Goal: Find specific page/section: Find specific page/section

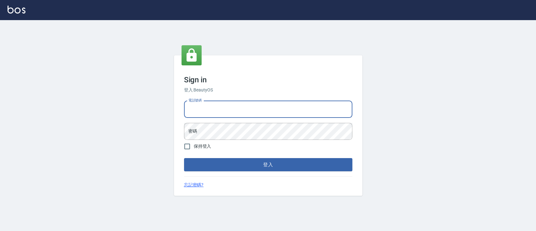
drag, startPoint x: 246, startPoint y: 109, endPoint x: 249, endPoint y: 114, distance: 5.5
click at [246, 109] on input "電話號碼" at bounding box center [268, 109] width 168 height 17
type input "0936904311"
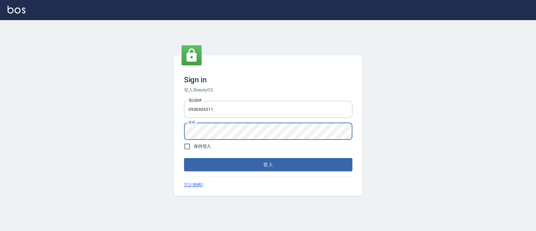
click at [184, 158] on button "登入" at bounding box center [268, 164] width 168 height 13
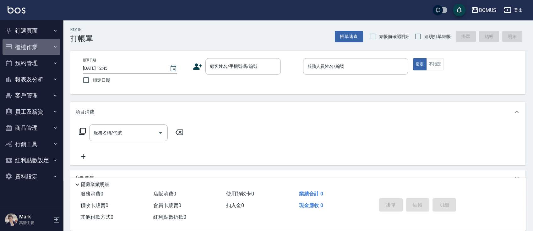
click at [53, 49] on button "櫃檯作業" at bounding box center [32, 47] width 58 height 16
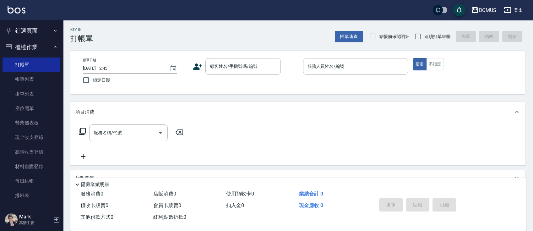
click at [53, 49] on icon "button" at bounding box center [55, 46] width 5 height 5
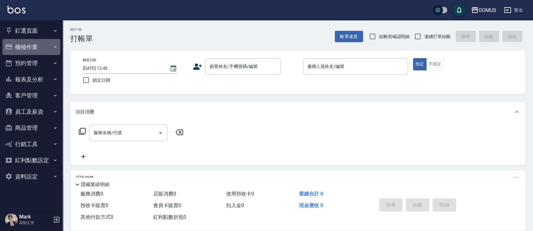
click at [52, 44] on button "櫃檯作業" at bounding box center [32, 47] width 58 height 16
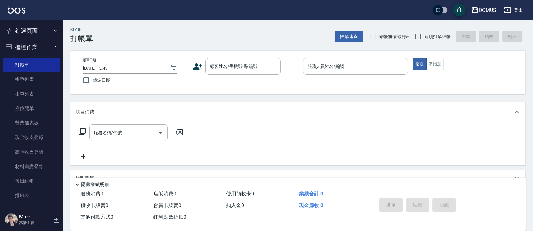
click at [43, 48] on button "櫃檯作業" at bounding box center [32, 47] width 58 height 16
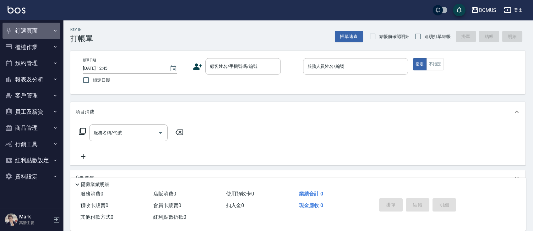
click at [41, 26] on button "釘選頁面" at bounding box center [32, 31] width 58 height 16
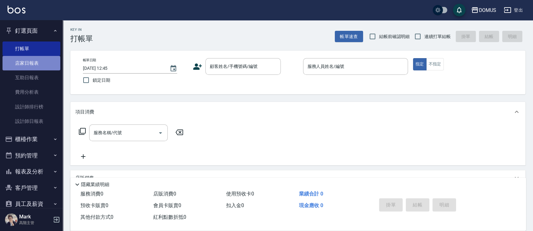
click at [40, 67] on link "店家日報表" at bounding box center [32, 63] width 58 height 14
